Goal: Complete application form

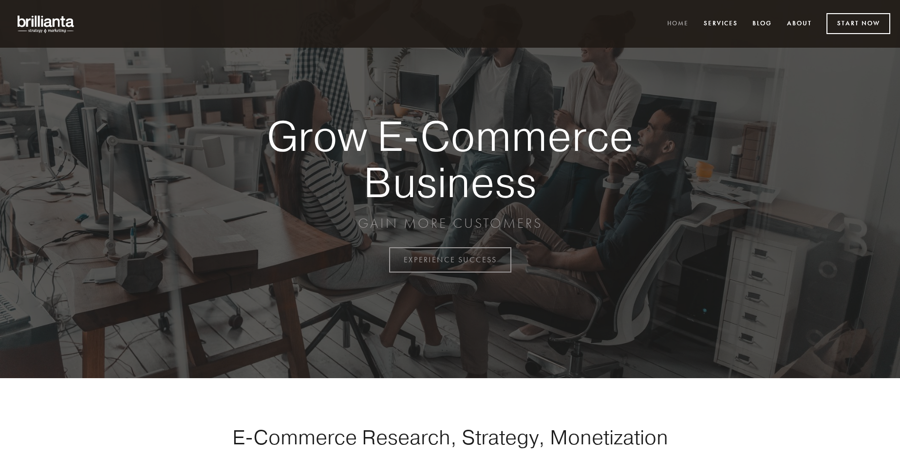
scroll to position [2553, 0]
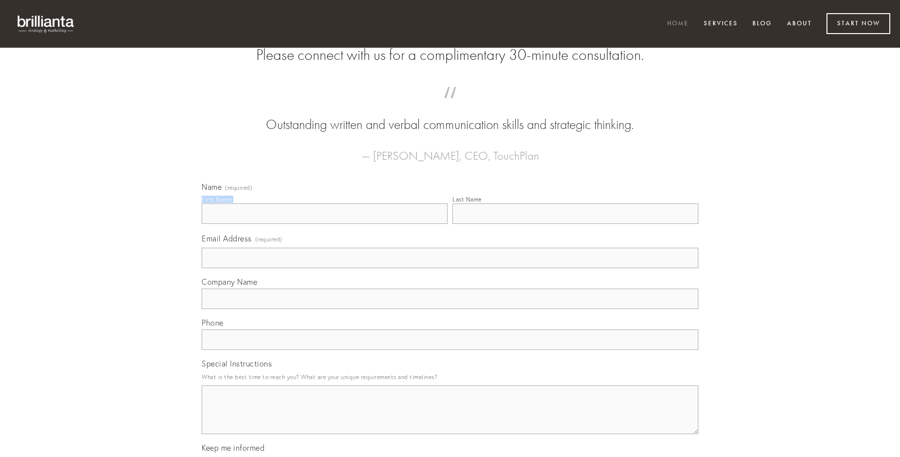
type input "[PERSON_NAME]"
click at [575, 224] on input "Last Name" at bounding box center [575, 214] width 246 height 20
type input "[PERSON_NAME]"
click at [450, 268] on input "Email Address (required)" at bounding box center [450, 258] width 497 height 20
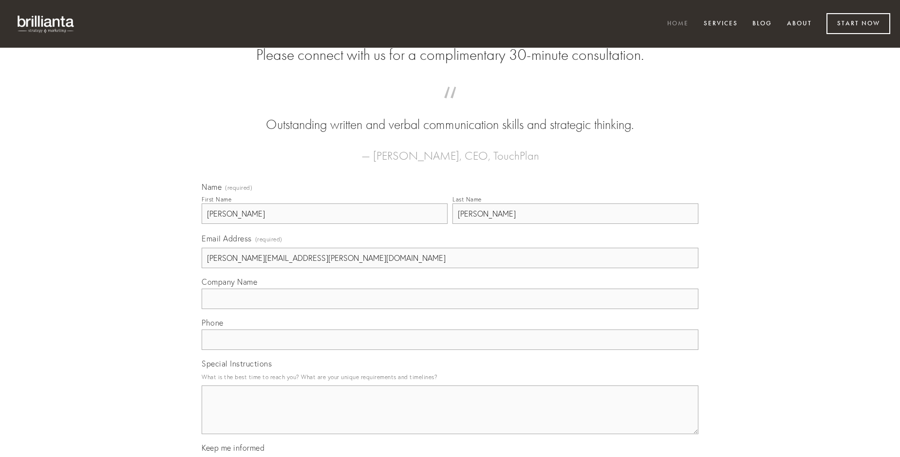
type input "[PERSON_NAME][EMAIL_ADDRESS][PERSON_NAME][DOMAIN_NAME]"
click at [450, 309] on input "Company Name" at bounding box center [450, 299] width 497 height 20
type input "peccatus"
click at [450, 350] on input "text" at bounding box center [450, 340] width 497 height 20
click at [450, 419] on textarea "Special Instructions" at bounding box center [450, 410] width 497 height 49
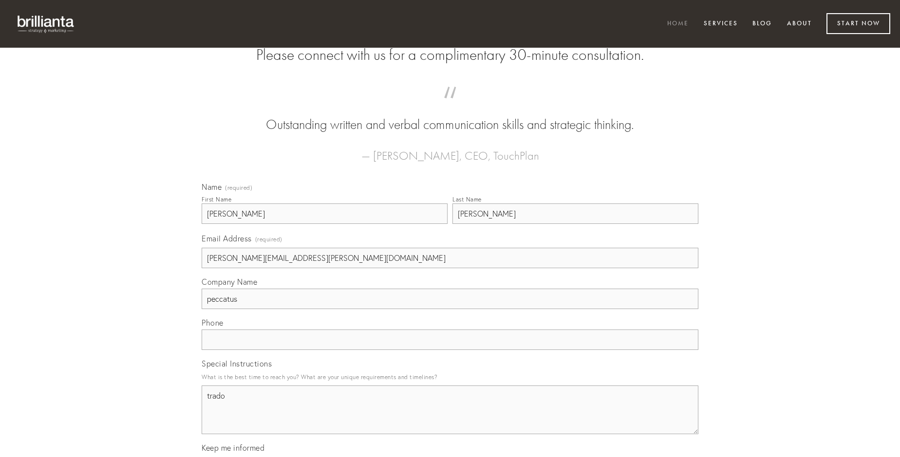
type textarea "trado"
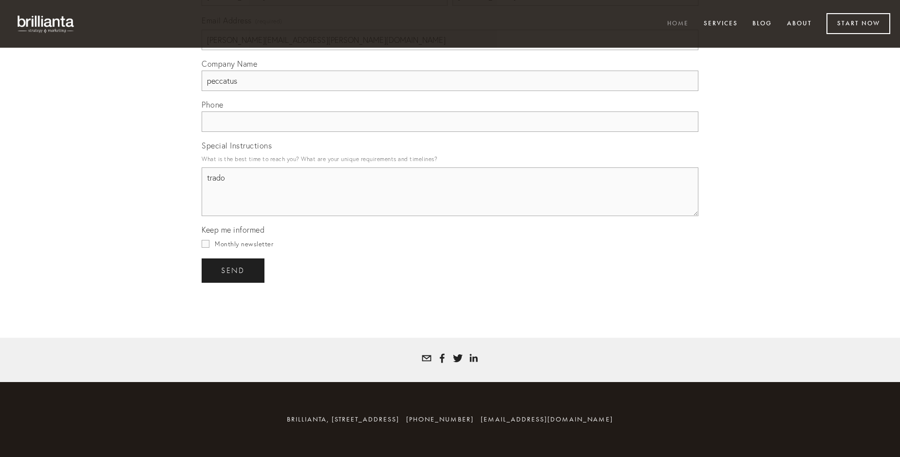
click at [234, 270] on span "send" at bounding box center [233, 270] width 24 height 9
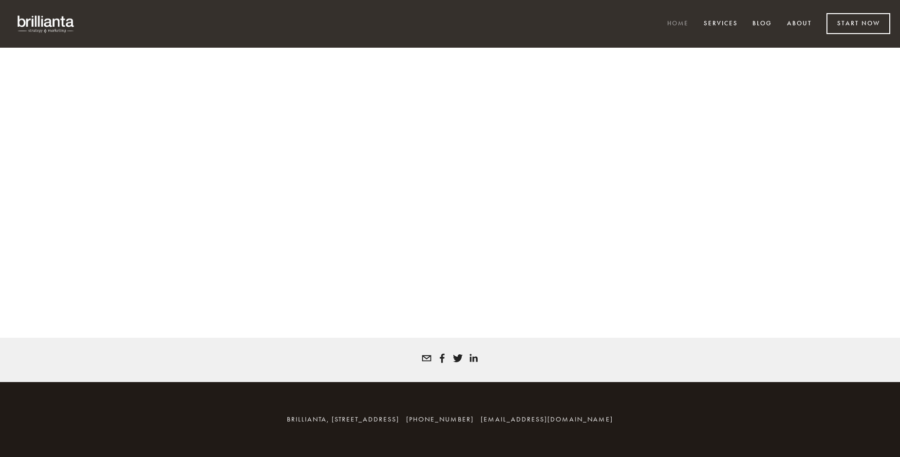
scroll to position [2540, 0]
